Goal: Information Seeking & Learning: Learn about a topic

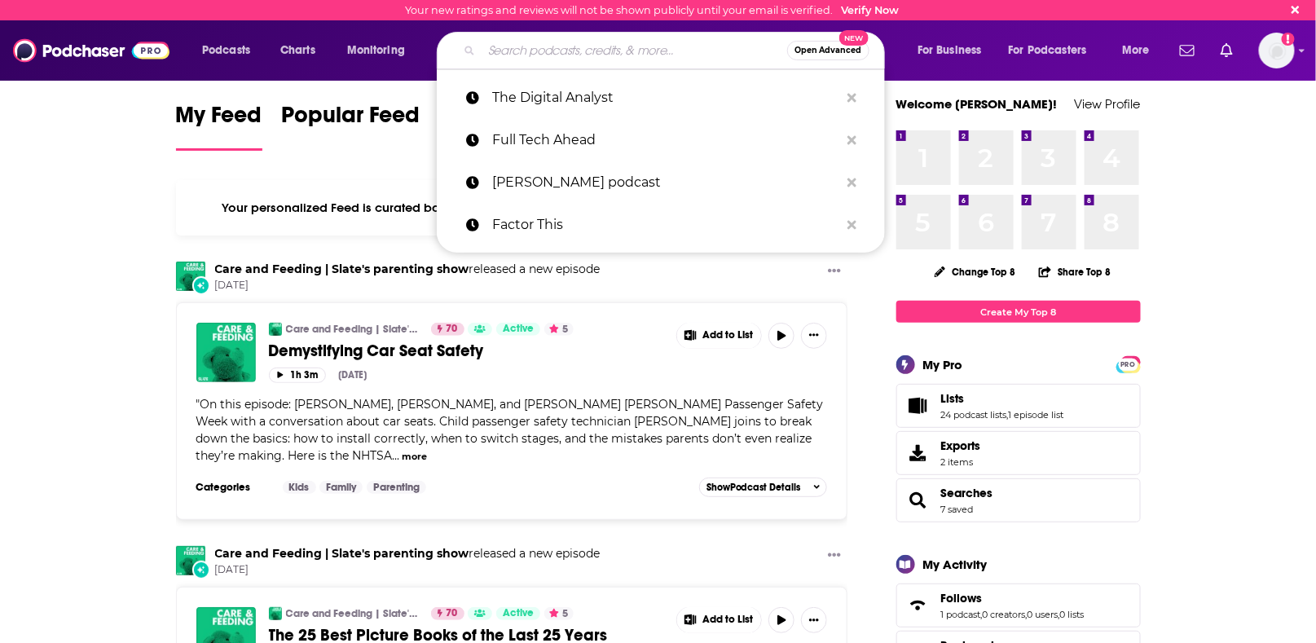
click at [630, 55] on input "Search podcasts, credits, & more..." at bounding box center [635, 50] width 306 height 26
paste input "[DOMAIN_NAME]"
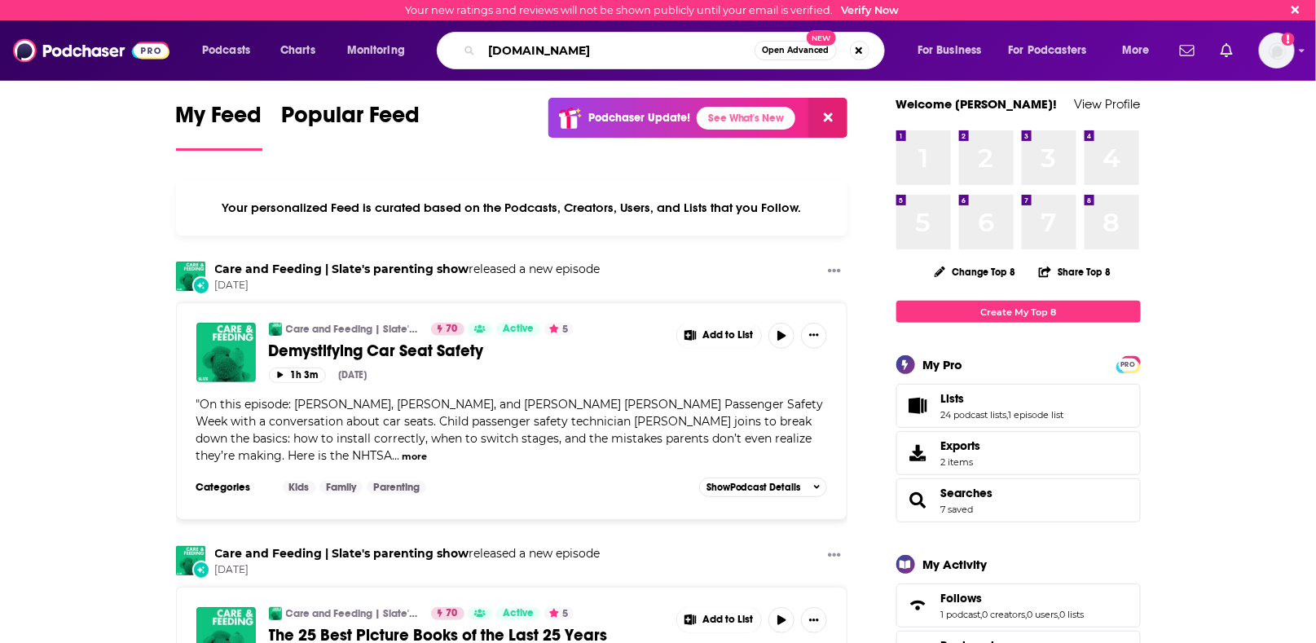
type input "[DOMAIN_NAME]"
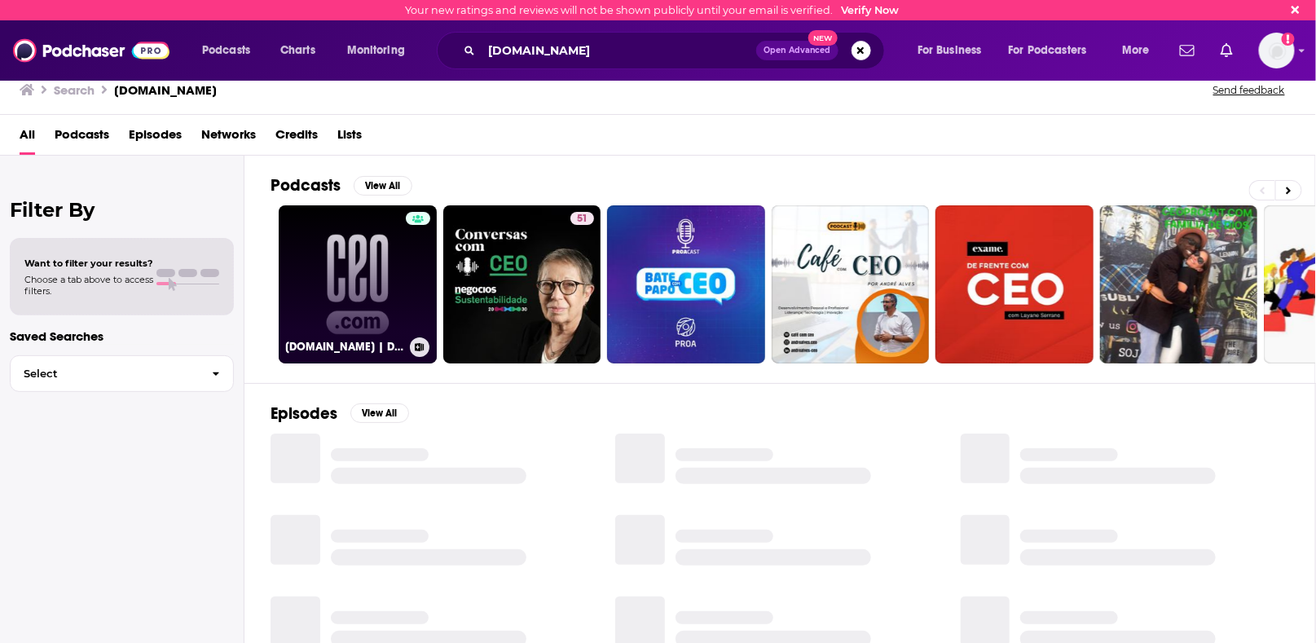
click at [368, 290] on link "[DOMAIN_NAME] | Dispatches from the frontiers of leadership" at bounding box center [358, 284] width 158 height 158
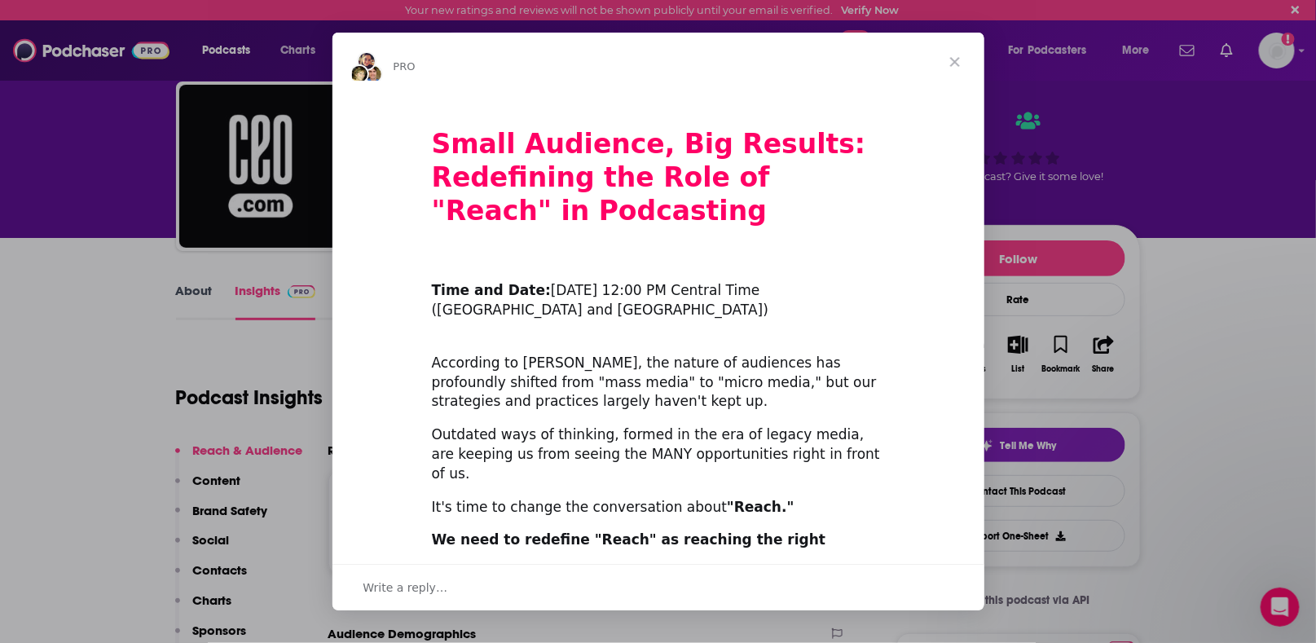
click at [965, 61] on span "Close" at bounding box center [955, 62] width 59 height 59
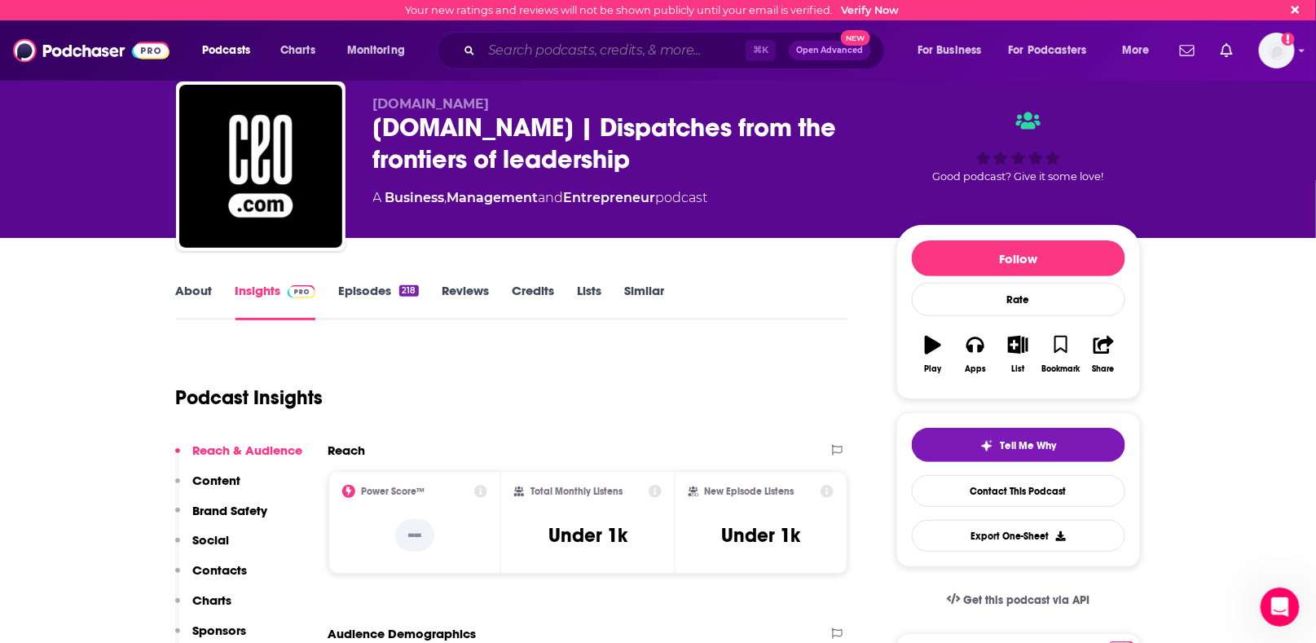
click at [491, 53] on input "Search podcasts, credits, & more..." at bounding box center [614, 50] width 264 height 26
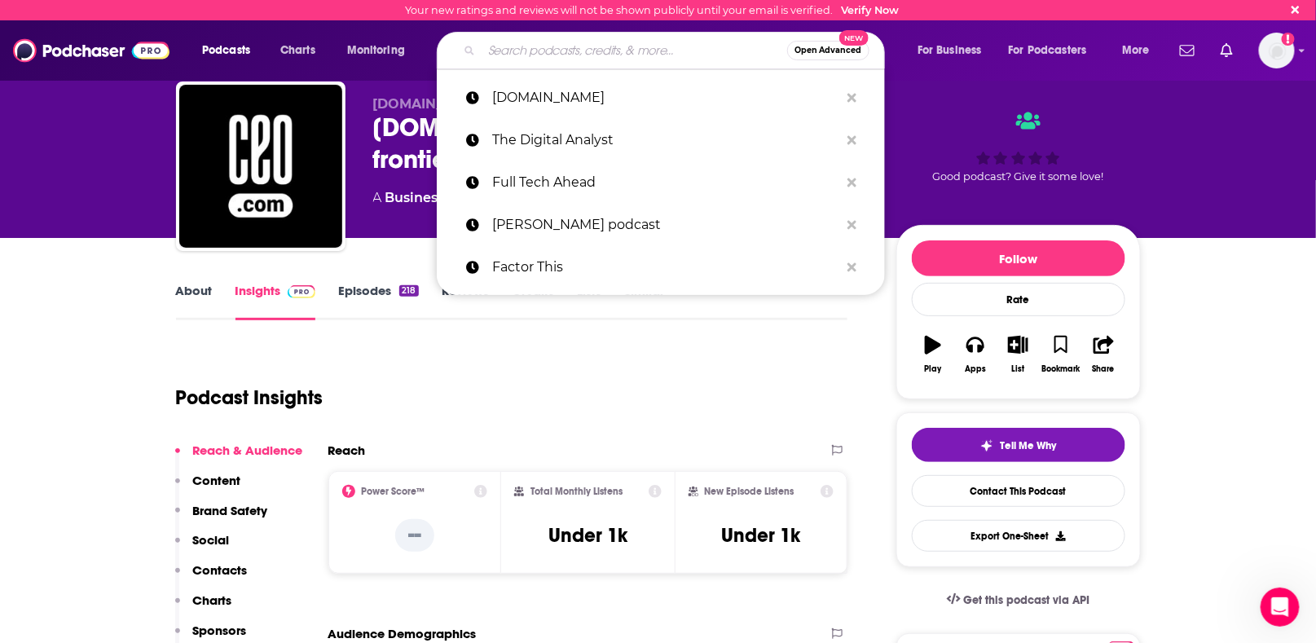
paste input "Amazing Business Radio"
type input "Amazing Business Radio"
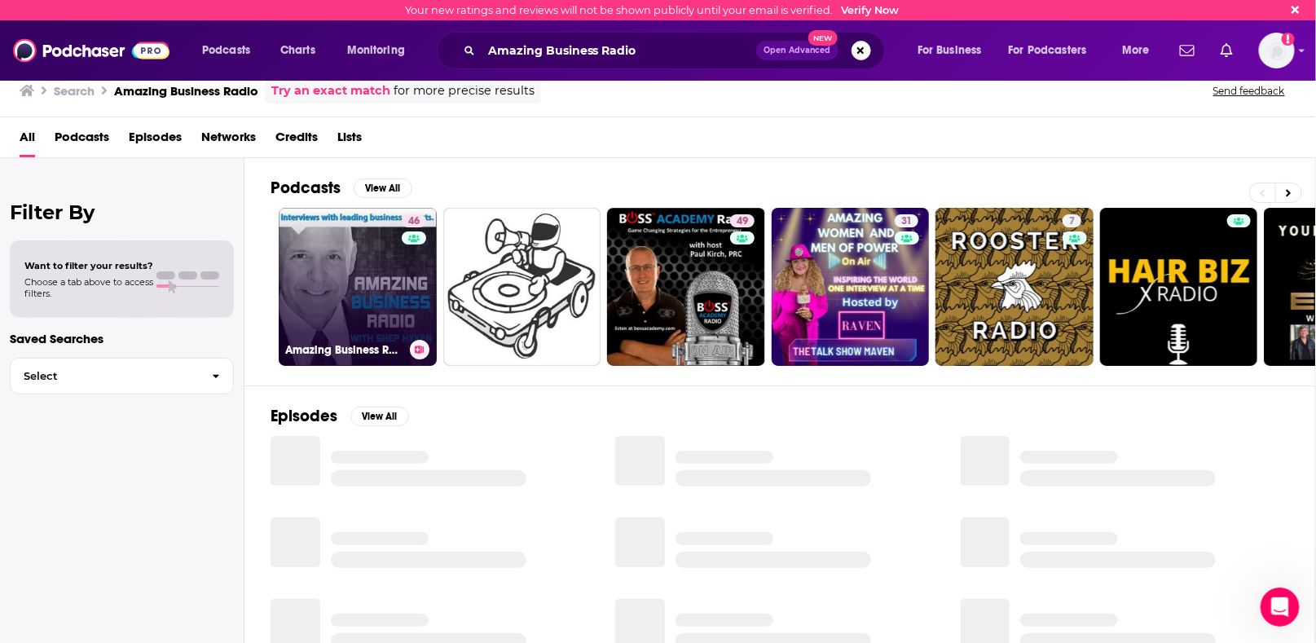
click at [359, 257] on link "46 Amazing Business Radio" at bounding box center [358, 287] width 158 height 158
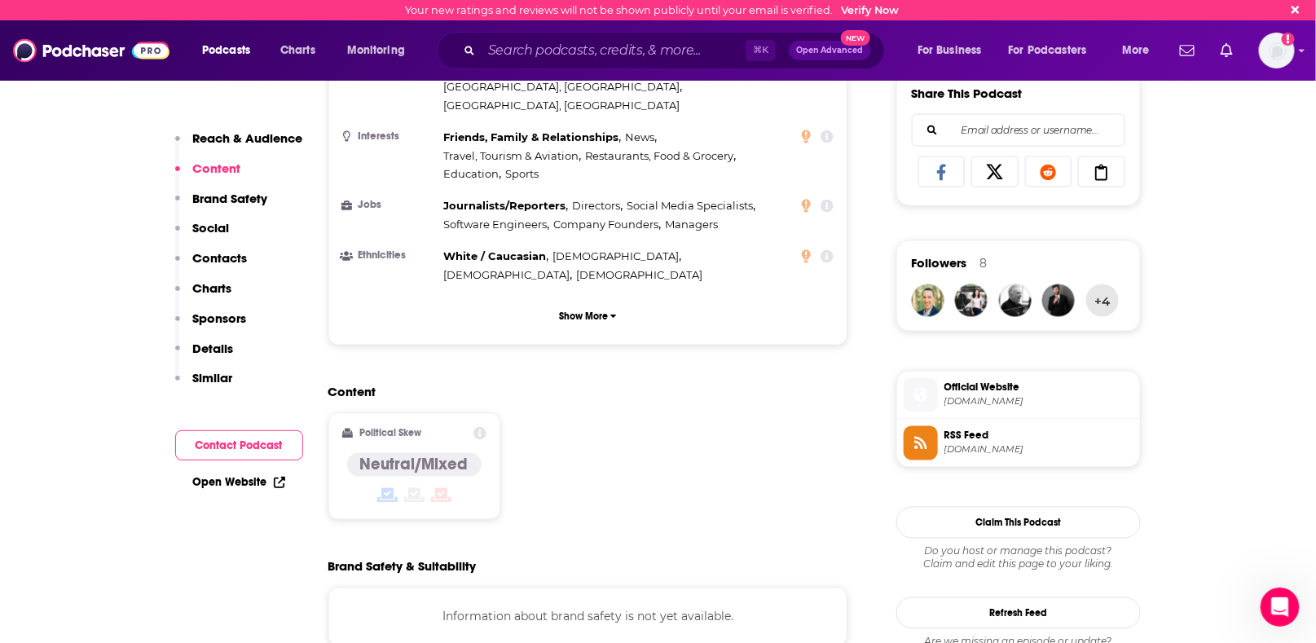
scroll to position [1028, 0]
